Goal: Find contact information: Find contact information

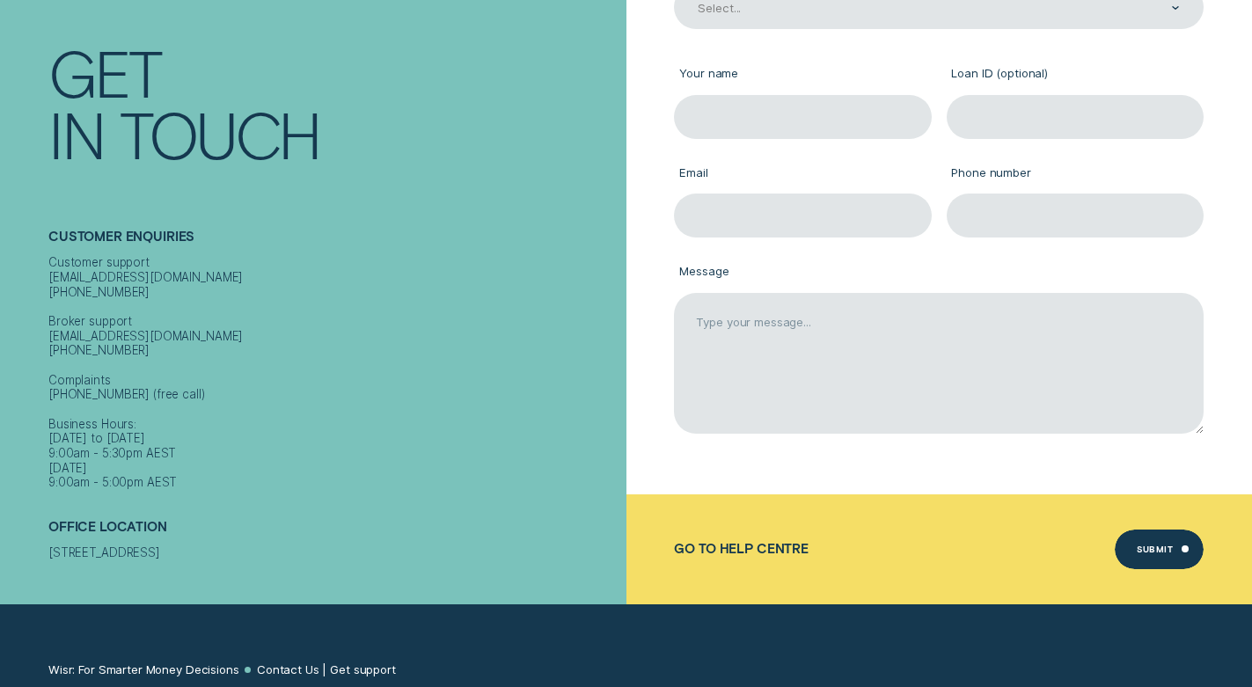
scroll to position [264, 0]
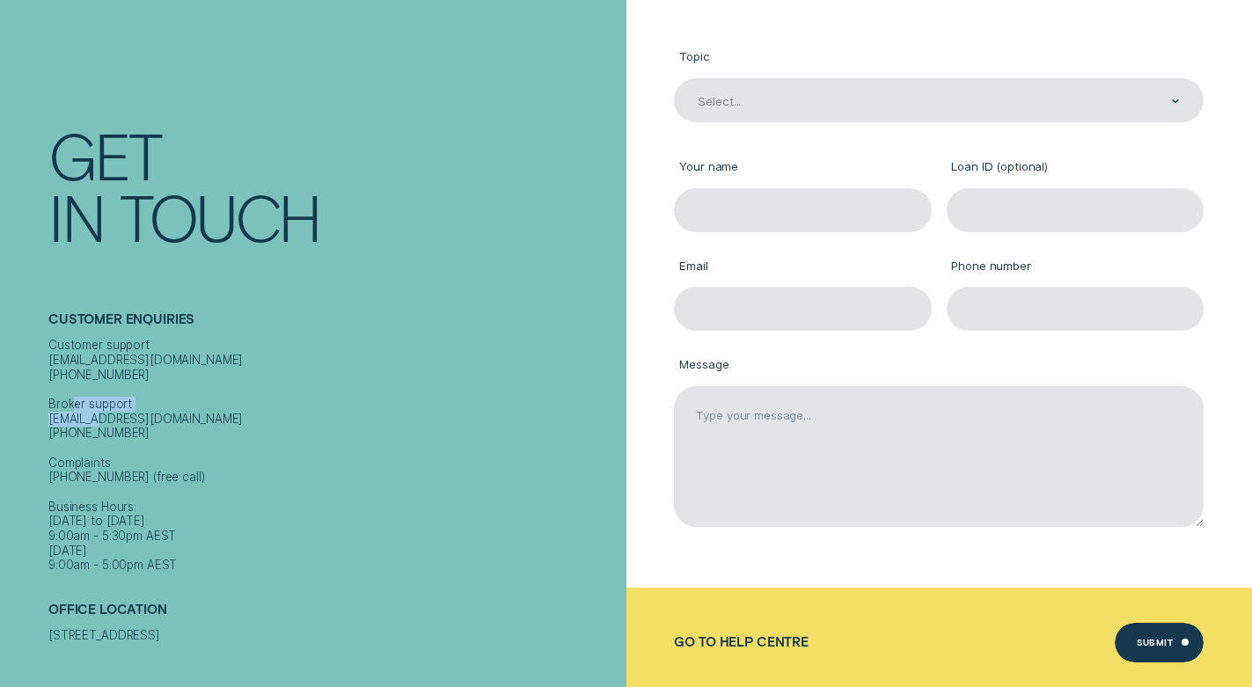
drag, startPoint x: 136, startPoint y: 404, endPoint x: 46, endPoint y: 410, distance: 90.8
click at [46, 410] on div "Contact Get In Touch Customer Enquiries Customer support [EMAIL_ADDRESS][DOMAIN…" at bounding box center [313, 343] width 626 height 687
copy div "[EMAIL_ADDRESS][DOMAIN_NAME]"
click at [277, 408] on div "Customer support [EMAIL_ADDRESS][DOMAIN_NAME] [PHONE_NUMBER] Broker support [EM…" at bounding box center [333, 455] width 570 height 235
drag, startPoint x: 142, startPoint y: 345, endPoint x: 33, endPoint y: 346, distance: 109.1
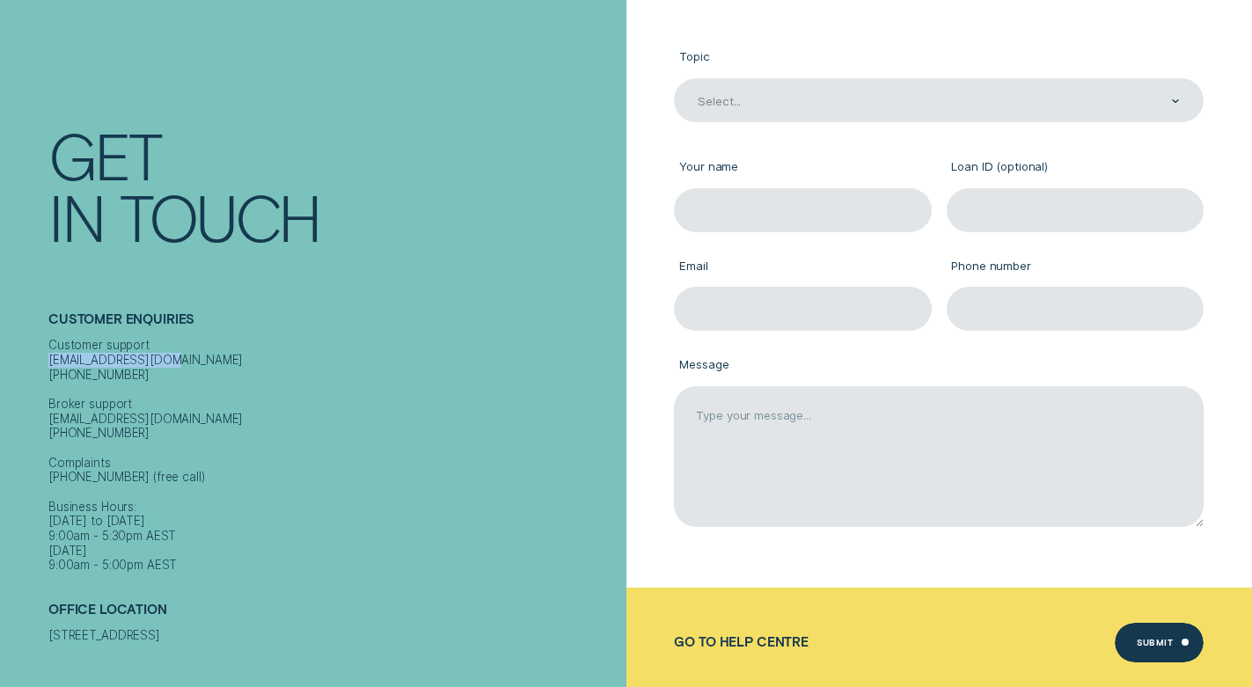
click at [33, 346] on div "Contact Get In Touch Customer Enquiries Customer support [EMAIL_ADDRESS][DOMAIN…" at bounding box center [313, 343] width 626 height 687
copy div "[EMAIL_ADDRESS][DOMAIN_NAME]"
click at [284, 355] on div "Customer support [EMAIL_ADDRESS][DOMAIN_NAME] [PHONE_NUMBER] Broker support [EM…" at bounding box center [333, 455] width 570 height 235
drag, startPoint x: 511, startPoint y: 334, endPoint x: 409, endPoint y: 358, distance: 104.8
click at [409, 358] on div "Customer support [EMAIL_ADDRESS][DOMAIN_NAME] [PHONE_NUMBER] Broker support [EM…" at bounding box center [333, 455] width 570 height 235
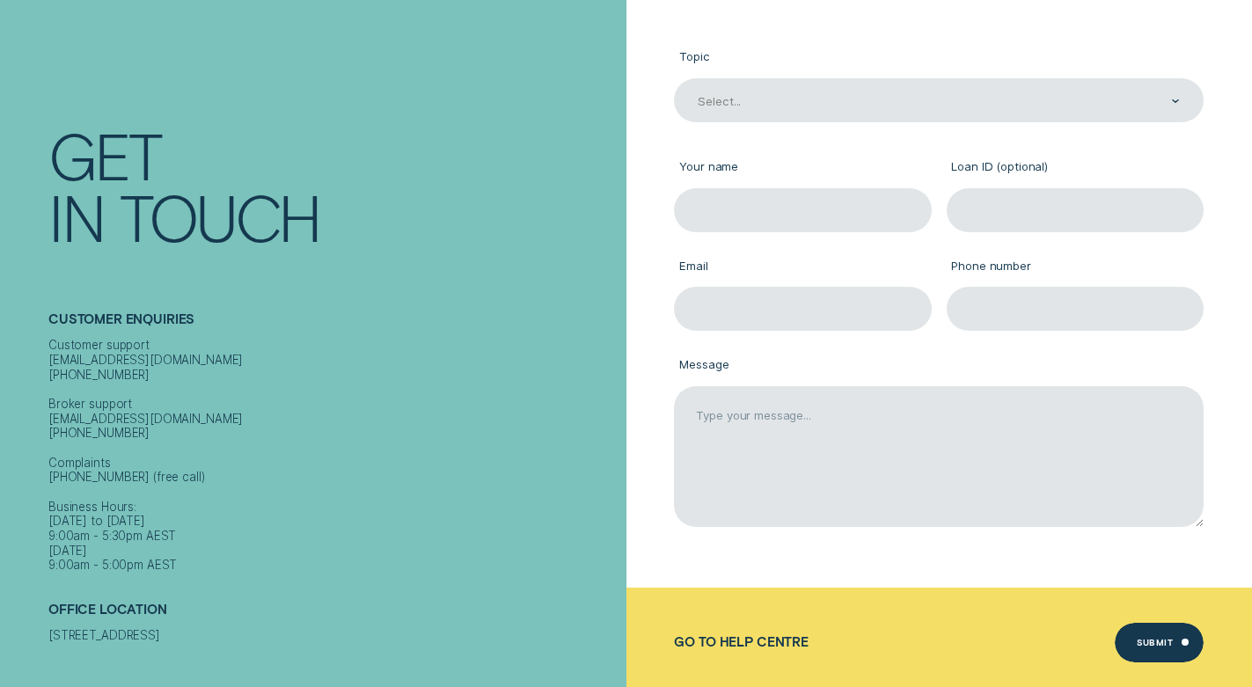
drag, startPoint x: 484, startPoint y: 335, endPoint x: 448, endPoint y: 340, distance: 36.3
click at [448, 340] on div "Customer support [EMAIL_ADDRESS][DOMAIN_NAME] [PHONE_NUMBER] Broker support [EM…" at bounding box center [333, 455] width 570 height 235
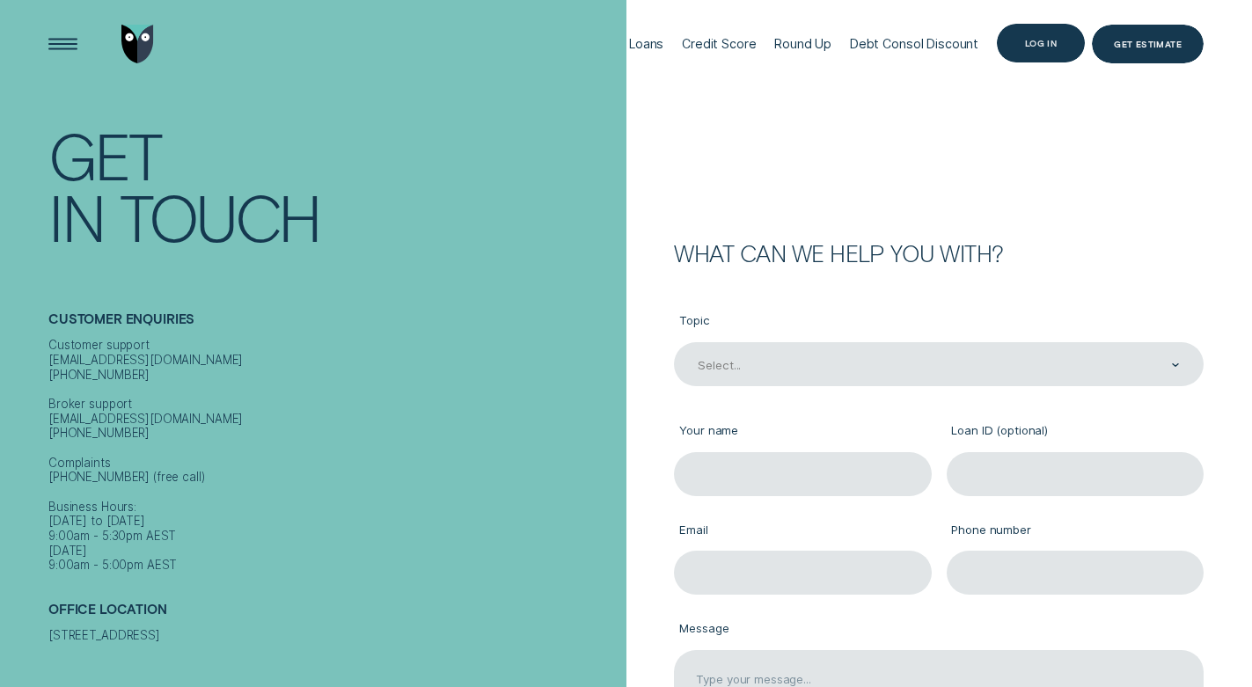
click at [1063, 48] on div "Log in" at bounding box center [1041, 44] width 88 height 40
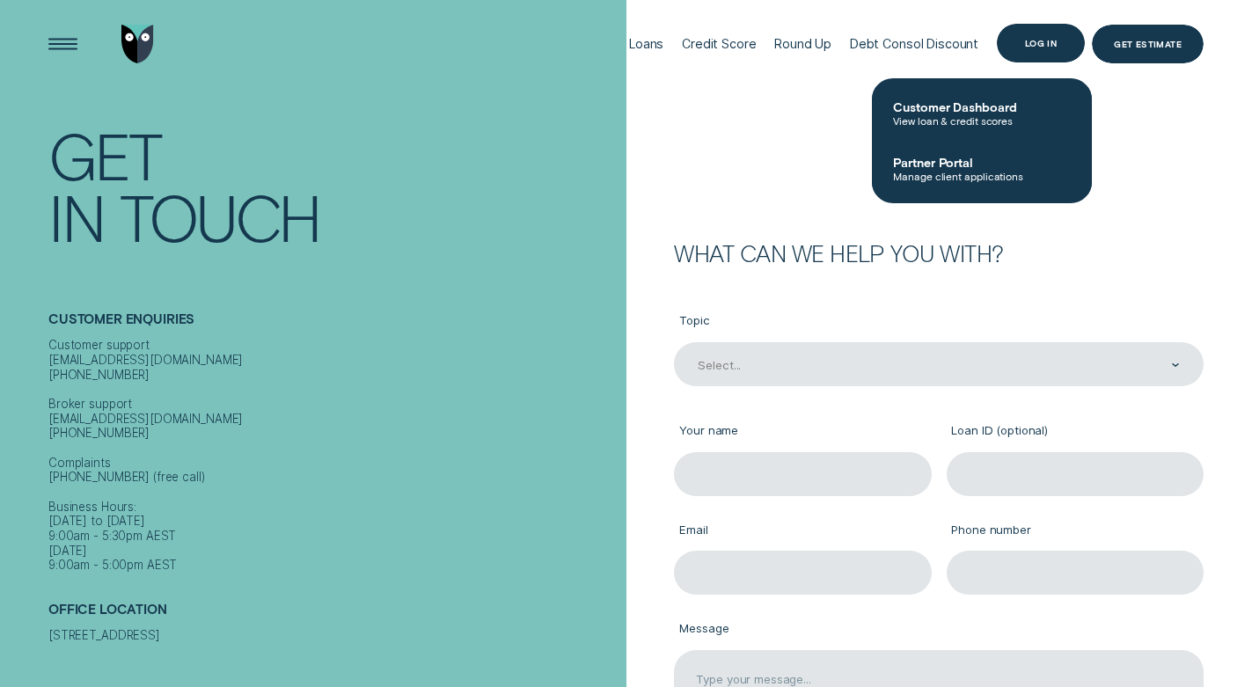
click at [1018, 39] on div "Log in" at bounding box center [1041, 44] width 88 height 40
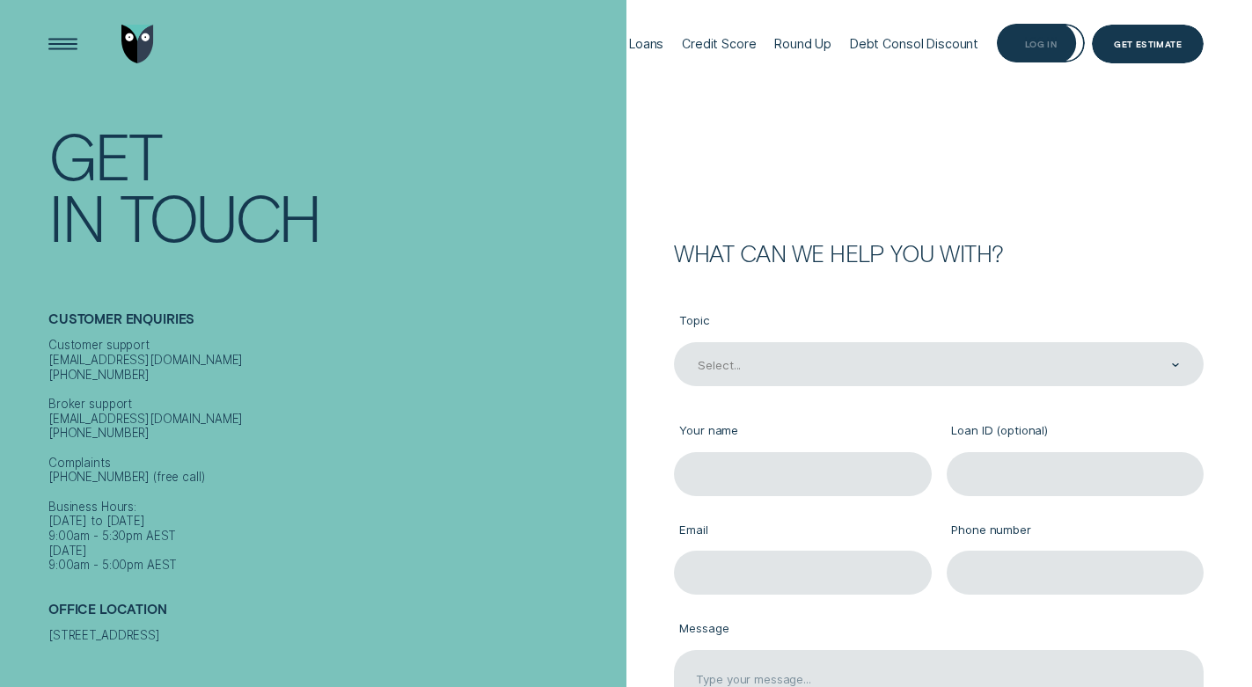
click at [1051, 36] on div "Log in" at bounding box center [1041, 44] width 88 height 40
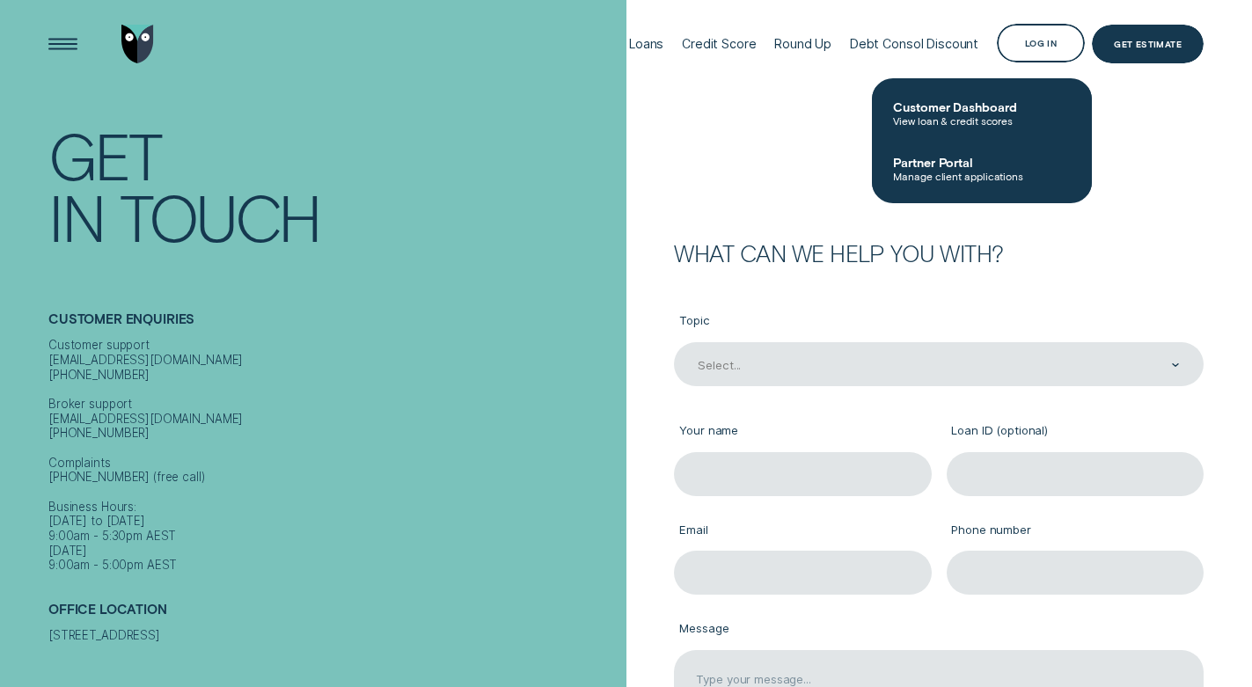
click at [992, 112] on span "Customer Dashboard" at bounding box center [982, 106] width 178 height 15
